Goal: Transaction & Acquisition: Purchase product/service

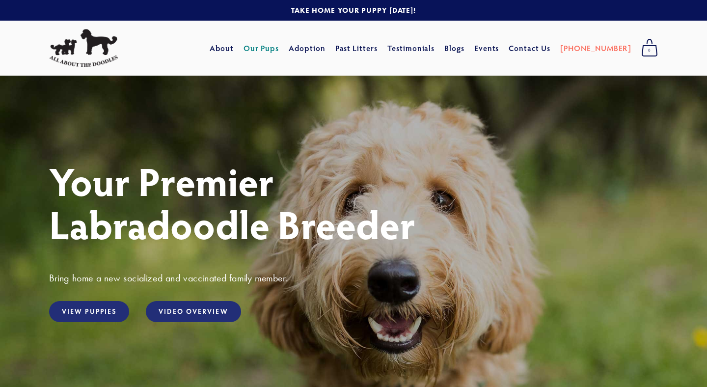
click at [279, 48] on link "Our Pups" at bounding box center [262, 48] width 36 height 18
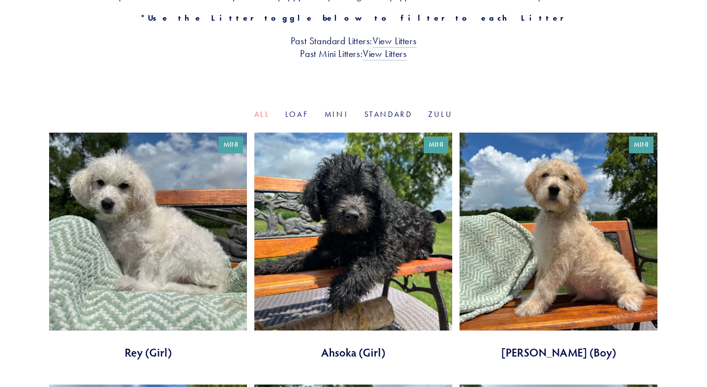
scroll to position [251, 0]
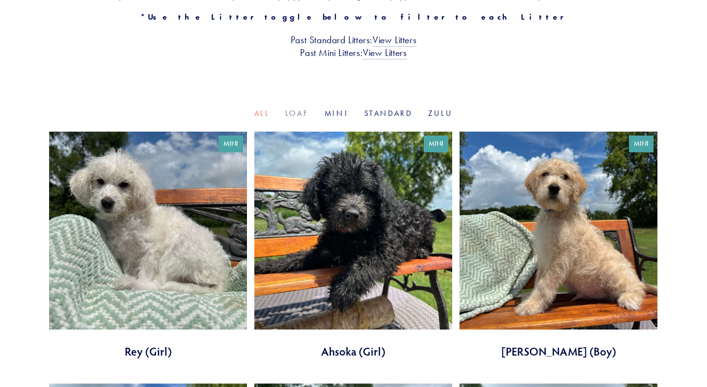
click at [295, 112] on link "Loaf" at bounding box center [297, 113] width 24 height 9
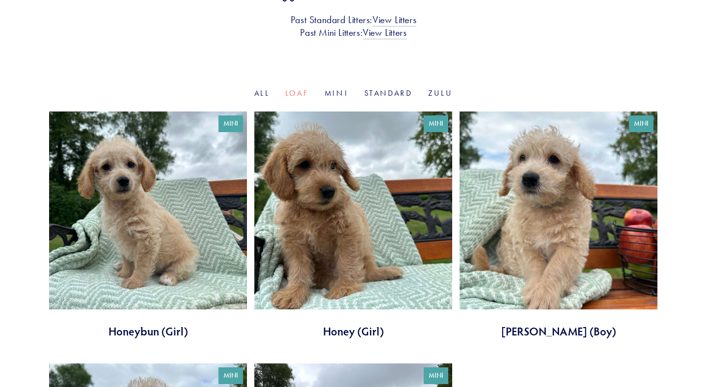
scroll to position [274, 0]
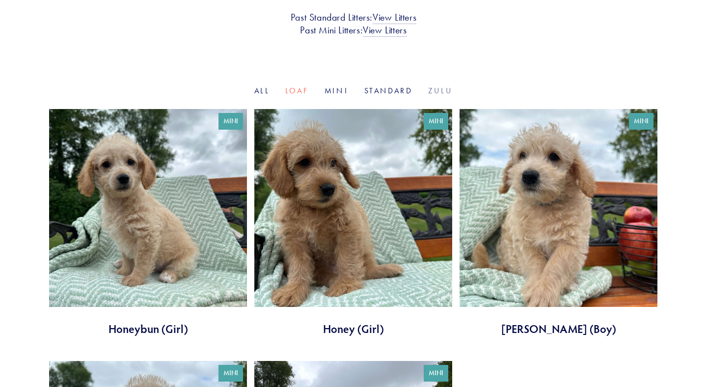
click at [441, 91] on link "Zulu" at bounding box center [440, 90] width 25 height 9
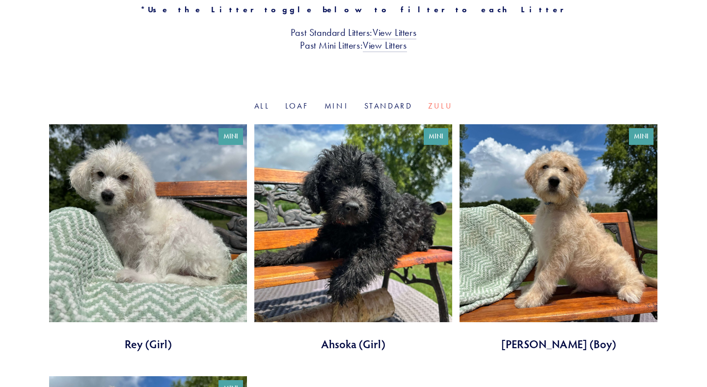
scroll to position [245, 0]
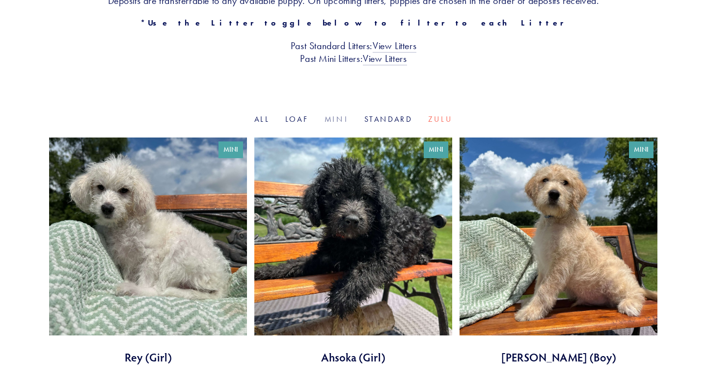
click at [338, 120] on link "Mini" at bounding box center [337, 118] width 24 height 9
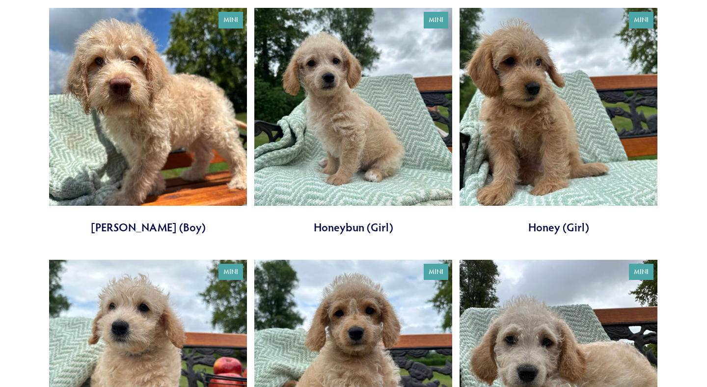
scroll to position [628, 0]
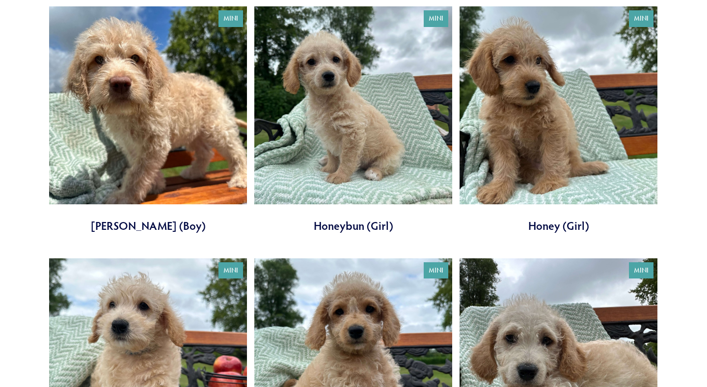
click at [556, 140] on link at bounding box center [559, 119] width 198 height 227
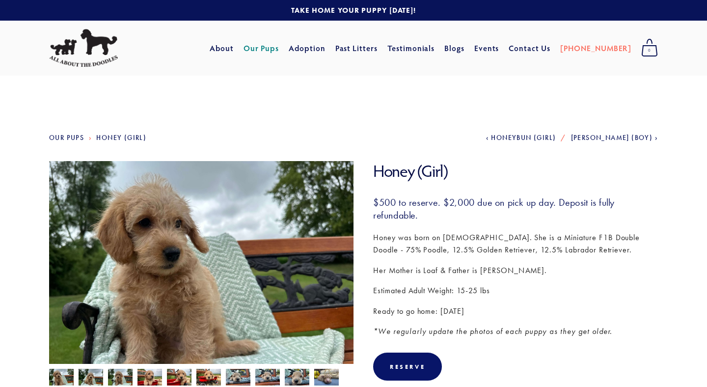
click at [551, 135] on span "Honeybun (Girl)" at bounding box center [523, 138] width 65 height 8
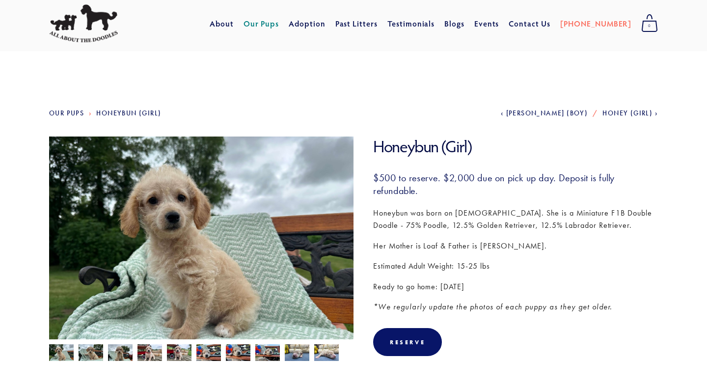
scroll to position [88, 0]
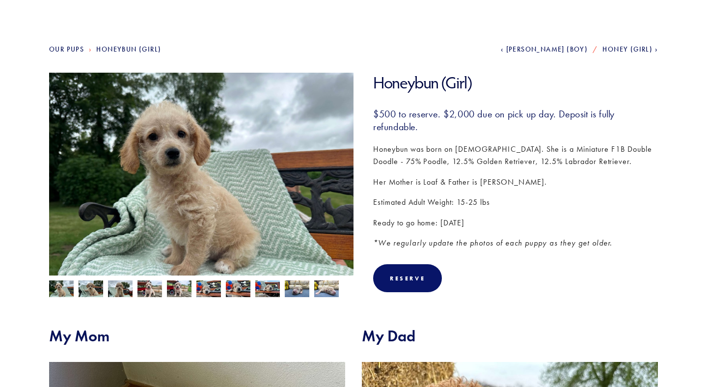
click at [322, 287] on img at bounding box center [326, 288] width 25 height 19
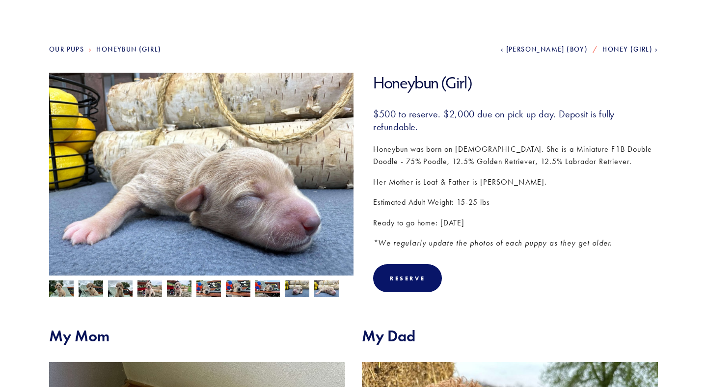
click at [63, 290] on img at bounding box center [61, 289] width 25 height 19
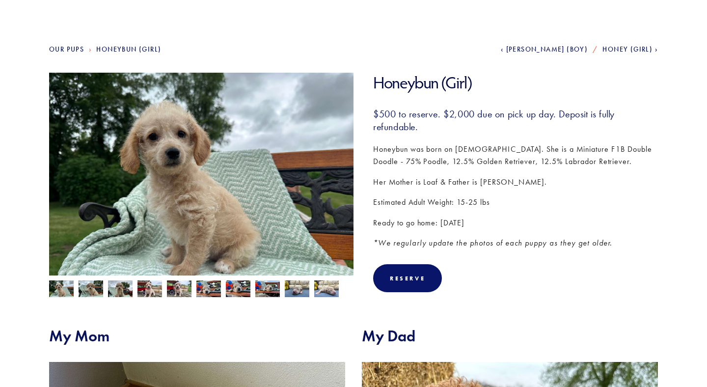
click at [90, 288] on img at bounding box center [91, 289] width 25 height 19
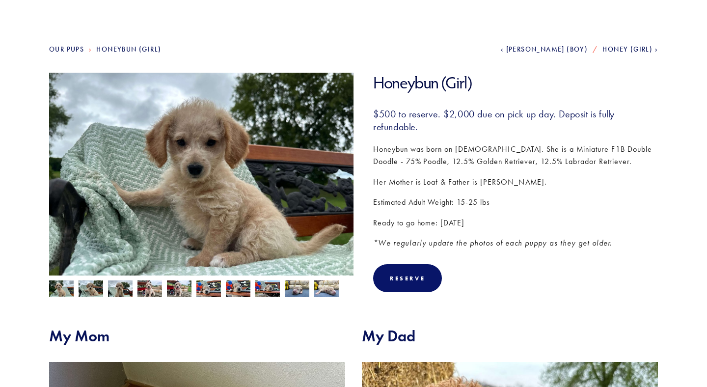
click at [120, 292] on img at bounding box center [120, 289] width 25 height 19
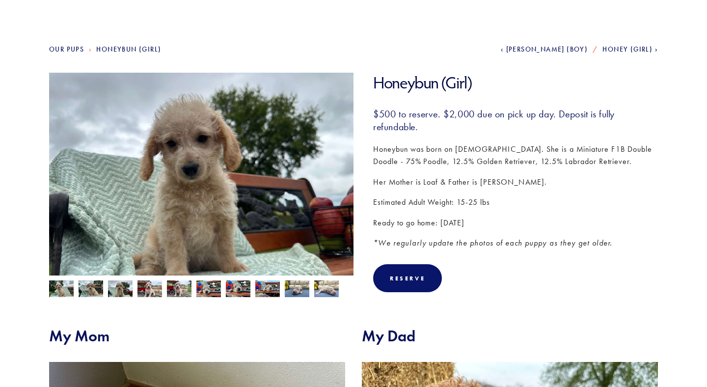
click at [141, 292] on img at bounding box center [150, 289] width 25 height 19
